Goal: Transaction & Acquisition: Obtain resource

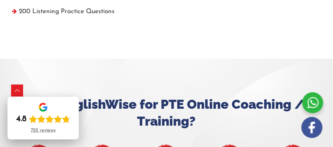
scroll to position [541, 0]
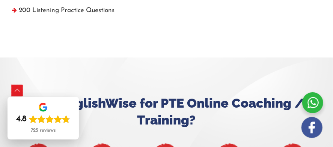
click at [17, 89] on div "Scroll to Top" at bounding box center [17, 91] width 12 height 12
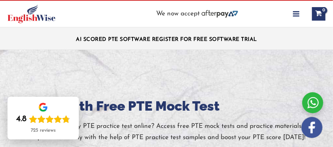
scroll to position [0, 0]
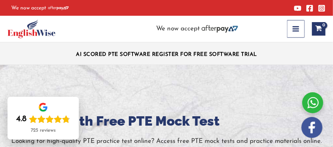
click at [294, 29] on icon "button" at bounding box center [295, 28] width 6 height 5
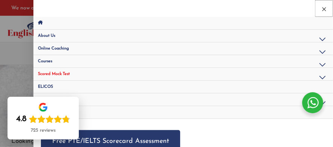
scroll to position [11, 0]
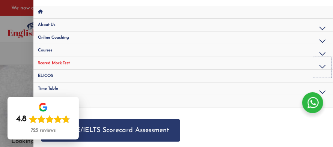
click at [313, 63] on button "Menu Toggle" at bounding box center [322, 67] width 18 height 21
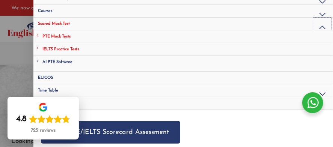
scroll to position [52, 0]
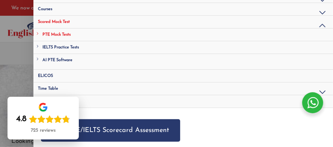
click at [53, 33] on span "PTE Mock Tests" at bounding box center [56, 35] width 28 height 4
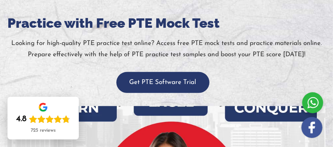
scroll to position [101, 0]
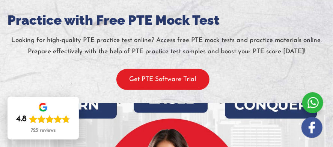
click at [138, 78] on button "Get PTE Software Trial" at bounding box center [162, 79] width 93 height 21
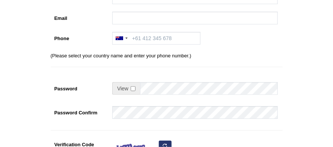
scroll to position [150, 0]
